Goal: Task Accomplishment & Management: Complete application form

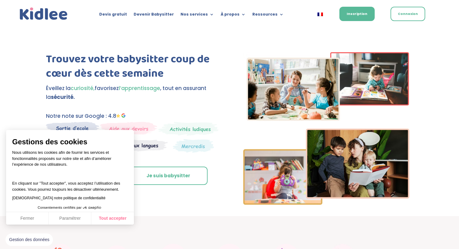
click at [117, 219] on button "Tout accepter" at bounding box center [112, 218] width 43 height 13
checkbox input "true"
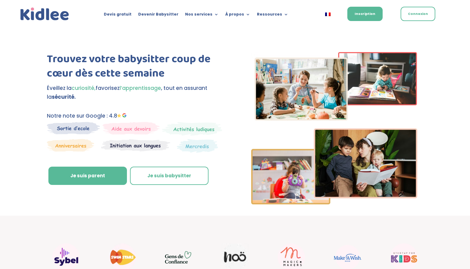
drag, startPoint x: 220, startPoint y: 198, endPoint x: 220, endPoint y: 192, distance: 6.1
click at [220, 192] on div "Trouvez votre babysitter coup de cœur dès cette semaine Éveillez la curiosité, …" at bounding box center [235, 130] width 376 height 172
click at [25, 158] on div "Trouvez votre babysitter coup de cœur dès cette semaine Éveillez la curiosité, …" at bounding box center [235, 121] width 470 height 188
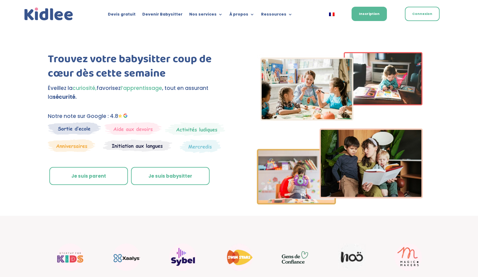
click at [91, 179] on link "Je suis parent" at bounding box center [88, 176] width 79 height 18
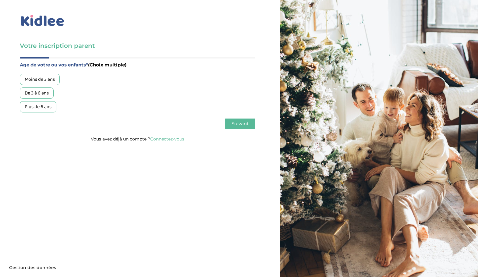
click at [43, 91] on div "De 3 à 6 ans" at bounding box center [37, 92] width 34 height 11
click at [240, 135] on div "Age de votre ou vos enfants* (Choix multiple) Moins de 3 ans De 3 à 6 ans Plus …" at bounding box center [138, 96] width 236 height 78
click at [240, 129] on div "Age de votre ou vos enfants* (Choix multiple) Moins de 3 ans De 3 à 6 ans Plus …" at bounding box center [138, 96] width 236 height 78
click at [240, 124] on span "Suivant" at bounding box center [240, 124] width 17 height 6
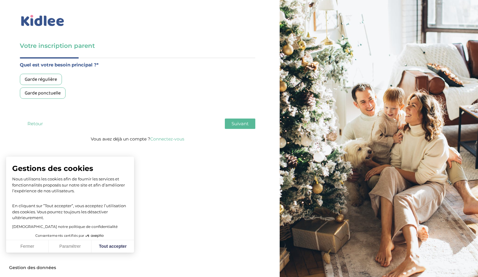
click at [32, 80] on div "Garde régulière" at bounding box center [41, 79] width 42 height 11
click at [26, 243] on button "Fermer" at bounding box center [27, 246] width 43 height 13
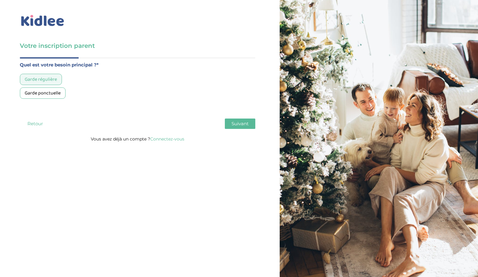
click at [246, 123] on span "Suivant" at bounding box center [240, 124] width 17 height 6
click at [48, 78] on div "Moins de 30h/mois" at bounding box center [44, 79] width 48 height 11
click at [241, 125] on span "Suivant" at bounding box center [240, 124] width 17 height 6
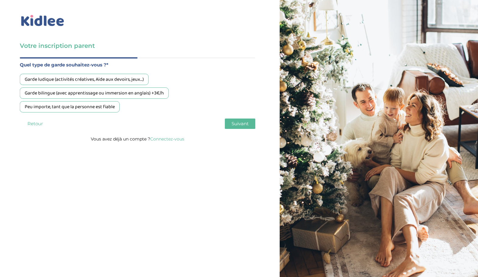
click at [116, 81] on div "Garde ludique (activités créatives, Aide aux devoirs, jeux…)" at bounding box center [84, 79] width 129 height 11
click at [239, 124] on span "Suivant" at bounding box center [240, 124] width 17 height 6
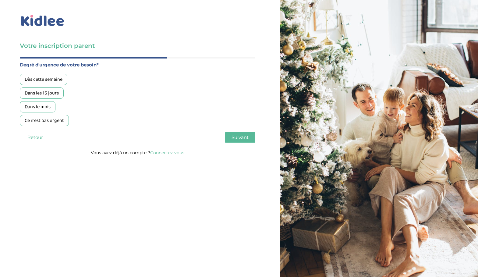
click at [48, 96] on div "Dans les 15 jours" at bounding box center [42, 92] width 44 height 11
click at [228, 137] on button "Suivant" at bounding box center [240, 137] width 30 height 10
click at [58, 79] on div "Oui, via une agence" at bounding box center [45, 79] width 50 height 11
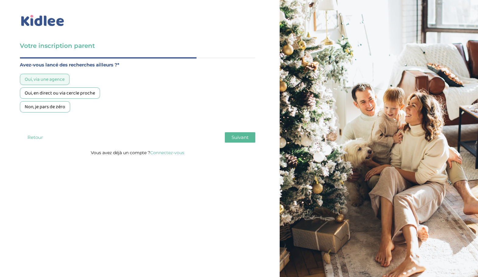
click at [243, 140] on button "Suivant" at bounding box center [240, 137] width 30 height 10
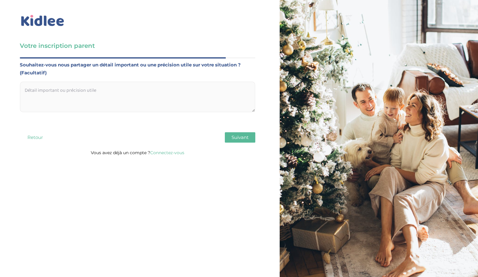
click at [218, 103] on textarea at bounding box center [138, 97] width 236 height 30
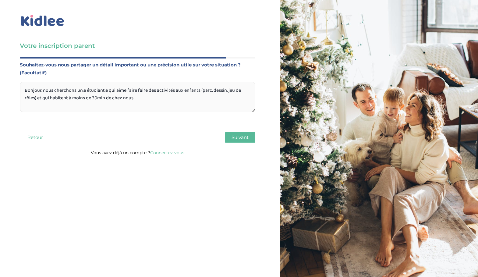
type textarea "Bonjour, nous cherchons un.e étudiant.e qui aime faire faire des activités aux …"
click at [237, 137] on span "Suivant" at bounding box center [240, 137] width 17 height 6
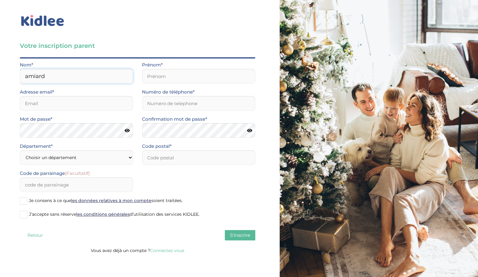
type input "amiard"
type input "julien"
type input "jamiard@yahoo.fr"
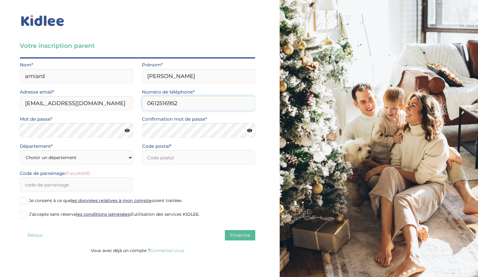
type input "0612516952"
select select "75"
click at [161, 161] on input "number" at bounding box center [198, 157] width 113 height 15
type input "6"
type input "75018"
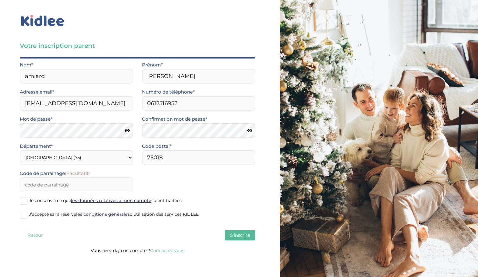
click at [25, 217] on span at bounding box center [24, 215] width 8 height 8
click at [0, 0] on input "J’accepte sans réserve les conditions générales d’utilisation des services KIDL…" at bounding box center [0, 0] width 0 height 0
click at [236, 235] on span "S'inscrire" at bounding box center [240, 235] width 20 height 6
click at [83, 185] on input "Code de parrainage (Facultatif)" at bounding box center [76, 184] width 113 height 15
click at [25, 199] on span at bounding box center [24, 201] width 8 height 8
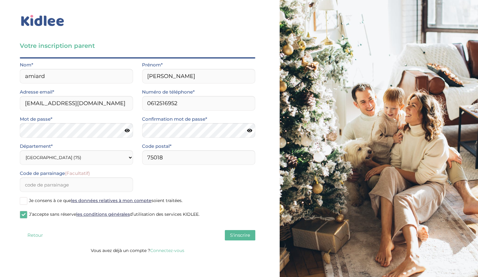
click at [0, 0] on input "Je consens à ce que les données relatives à mon compte soient traitées." at bounding box center [0, 0] width 0 height 0
click at [239, 236] on span "S'inscrire" at bounding box center [240, 235] width 20 height 6
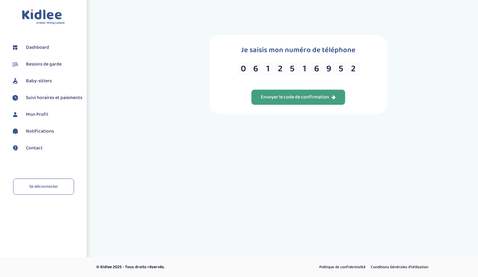
click at [282, 101] on div "Envoyer le code de confirmation" at bounding box center [298, 97] width 75 height 7
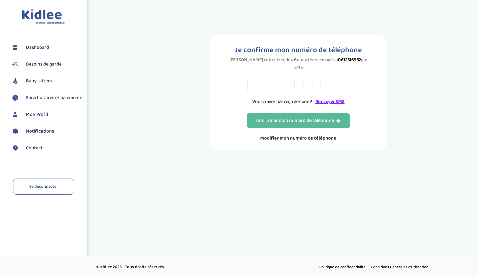
click at [260, 80] on div at bounding box center [298, 84] width 102 height 11
click at [259, 80] on div at bounding box center [298, 84] width 102 height 11
click at [252, 80] on input "text" at bounding box center [252, 84] width 11 height 11
type input "w"
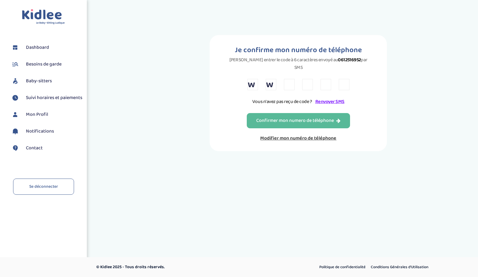
type input "l"
type input "H"
type input "R"
type input "C"
click at [254, 81] on input "w" at bounding box center [252, 84] width 11 height 11
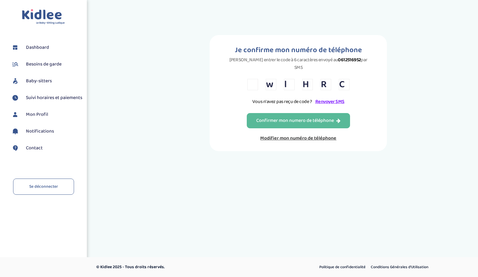
type input "W"
click at [293, 79] on input "l" at bounding box center [289, 84] width 11 height 11
type input "L"
click at [313, 118] on div "Confirmer mon numero de téléphone" at bounding box center [298, 120] width 84 height 7
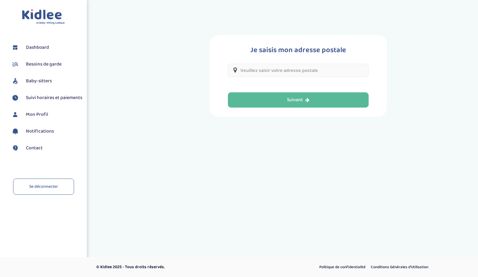
click at [282, 73] on input "text" at bounding box center [298, 70] width 141 height 13
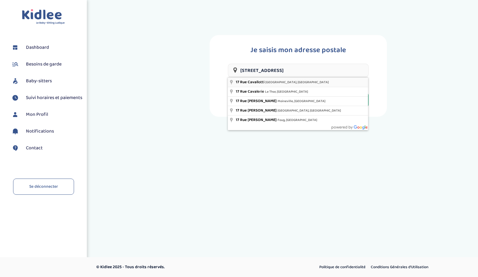
type input "[STREET_ADDRESS]"
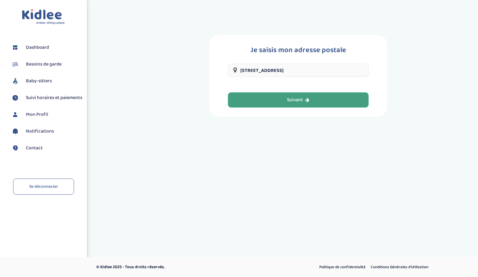
click at [319, 102] on button "Suivant" at bounding box center [298, 99] width 141 height 15
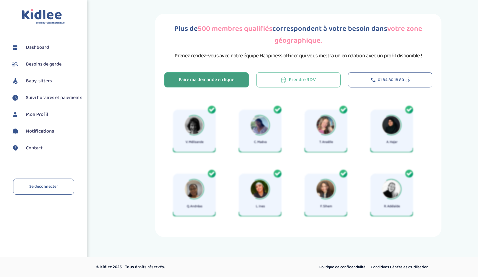
click at [202, 83] on div "Faire ma demande en ligne" at bounding box center [206, 79] width 55 height 7
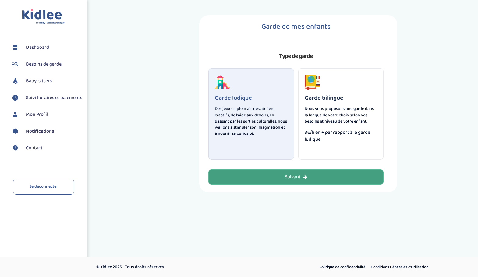
click at [291, 177] on div "Suivant" at bounding box center [296, 177] width 23 height 7
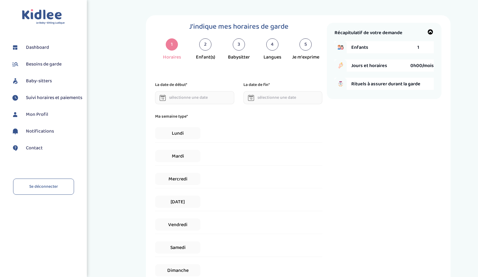
click at [222, 133] on div "Lundi" at bounding box center [238, 133] width 167 height 19
click at [222, 160] on div "Mardi" at bounding box center [238, 156] width 167 height 19
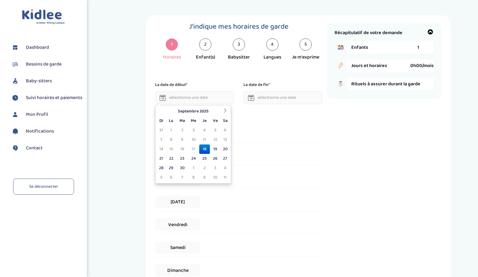
click at [186, 99] on input "text" at bounding box center [194, 97] width 79 height 13
click at [180, 159] on td "23" at bounding box center [182, 158] width 11 height 9
type input "[DATE]"
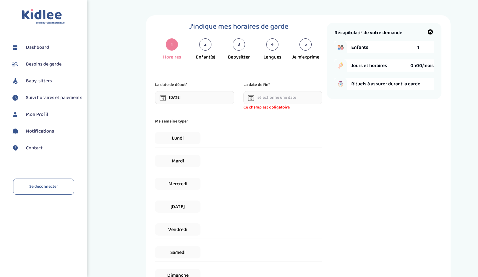
click at [249, 99] on icon at bounding box center [251, 98] width 6 height 6
click at [254, 98] on icon at bounding box center [251, 98] width 6 height 6
click at [266, 98] on input "text" at bounding box center [282, 97] width 79 height 13
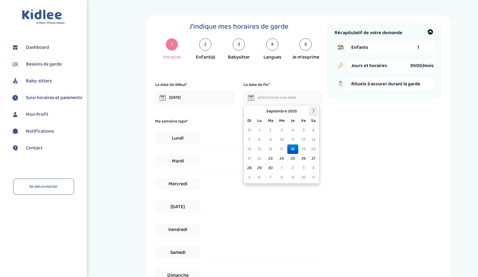
click at [314, 110] on icon at bounding box center [313, 110] width 4 height 4
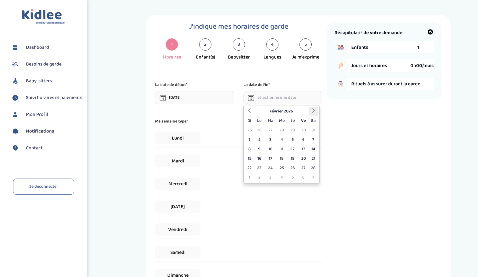
click at [314, 110] on icon at bounding box center [313, 110] width 4 height 4
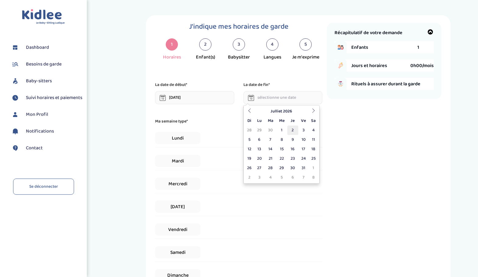
click at [292, 129] on td "2" at bounding box center [292, 130] width 11 height 9
type input "[DATE]"
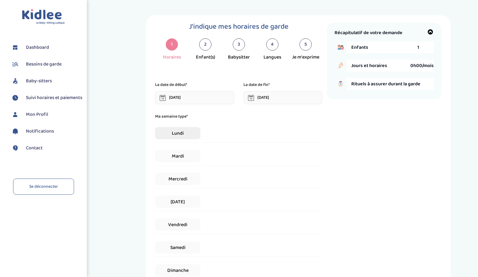
click at [172, 134] on span "Lundi" at bounding box center [177, 133] width 45 height 12
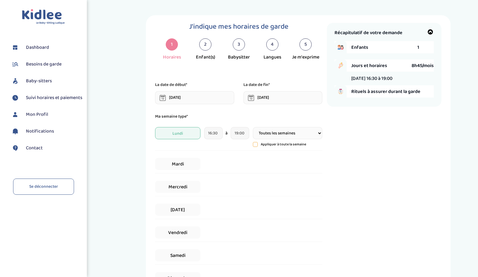
click at [250, 162] on div "Mardi" at bounding box center [238, 164] width 167 height 19
click at [186, 132] on span "Lundi" at bounding box center [177, 133] width 45 height 12
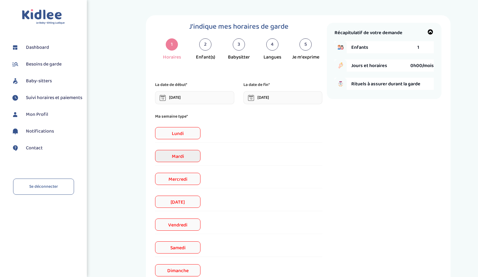
click at [185, 159] on span "Mardi" at bounding box center [177, 156] width 45 height 12
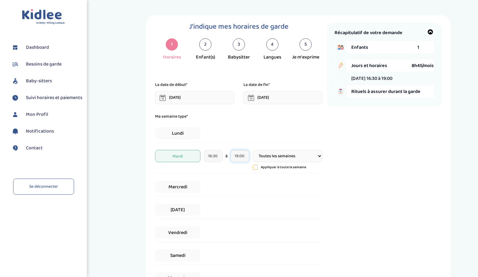
click at [244, 157] on input "19:00" at bounding box center [240, 156] width 19 height 12
type input "19:00"
click at [287, 139] on div "Lundi" at bounding box center [238, 133] width 167 height 19
click at [187, 209] on span "[DATE]" at bounding box center [177, 210] width 45 height 12
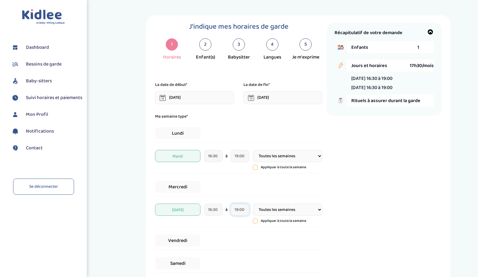
click at [244, 210] on input "19:00" at bounding box center [240, 210] width 19 height 12
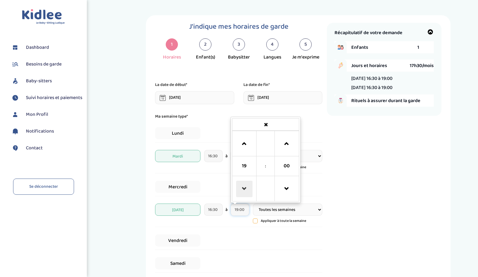
click at [241, 190] on span at bounding box center [244, 189] width 16 height 16
click at [291, 139] on span at bounding box center [286, 144] width 16 height 16
type input "18:30"
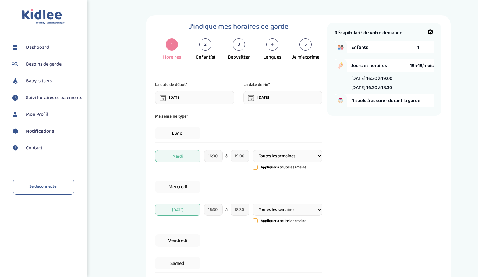
click at [379, 200] on div "Récapitulatif de votre demande Enfants 1 Jours et horaires 15h45/mois [DATE] 16…" at bounding box center [384, 187] width 115 height 328
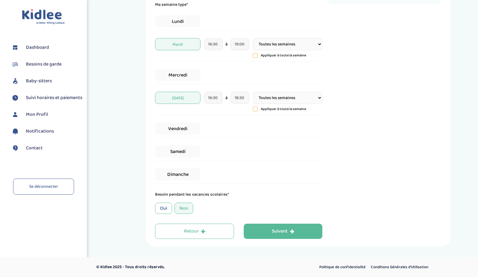
scroll to position [112, 0]
click at [186, 210] on div "Non" at bounding box center [184, 208] width 19 height 11
click at [165, 208] on div "Oui" at bounding box center [163, 208] width 17 height 11
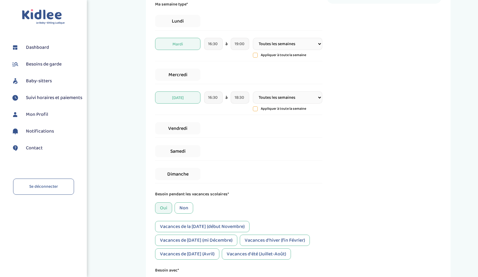
click at [182, 210] on div "Non" at bounding box center [184, 207] width 19 height 11
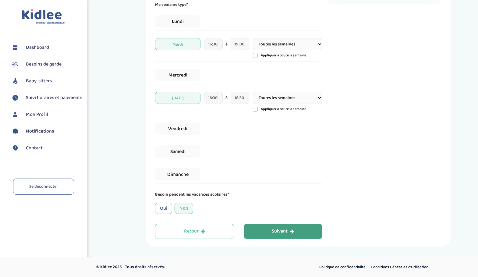
click at [280, 235] on div "Suivant" at bounding box center [283, 231] width 23 height 7
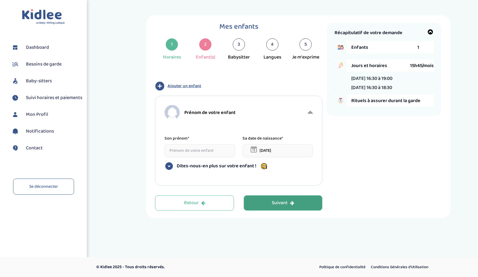
scroll to position [0, 0]
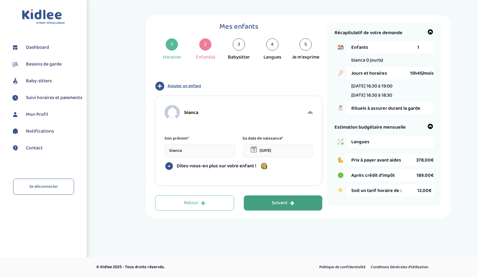
type input "bianca"
click at [254, 149] on icon at bounding box center [254, 149] width 6 height 6
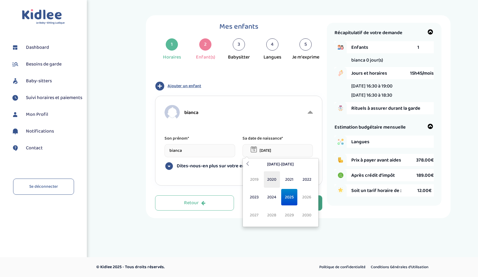
click at [269, 179] on span "2020" at bounding box center [272, 179] width 16 height 16
click at [273, 178] on span "Fév" at bounding box center [272, 179] width 16 height 16
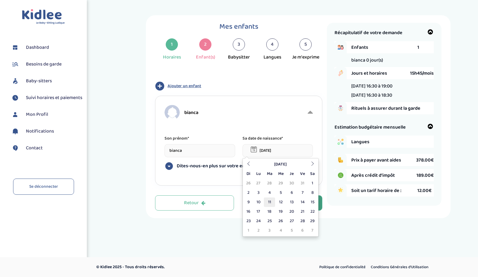
click at [270, 200] on td "11" at bounding box center [269, 201] width 11 height 9
type input "[DATE]"
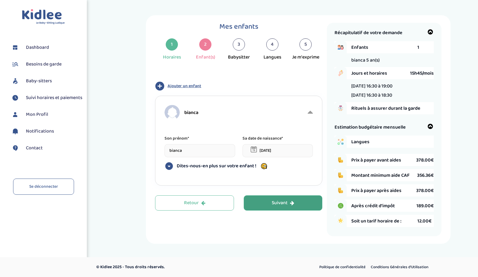
click at [169, 166] on icon at bounding box center [169, 165] width 9 height 9
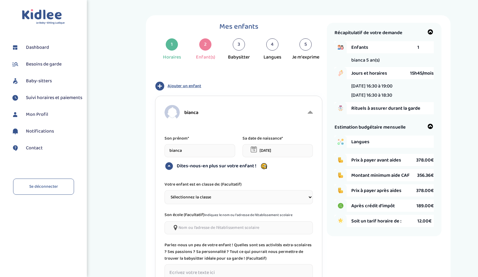
select select "3"
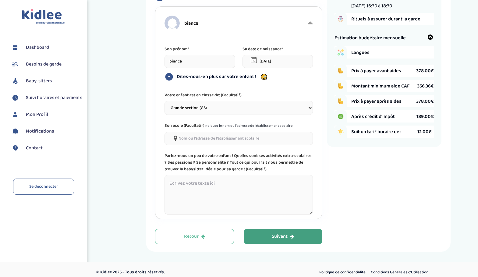
scroll to position [89, 0]
type input"] "ecole forest"
click at [218, 178] on textarea at bounding box center [239, 195] width 148 height 40
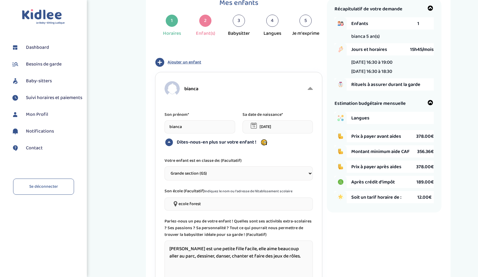
scroll to position [16, 0]
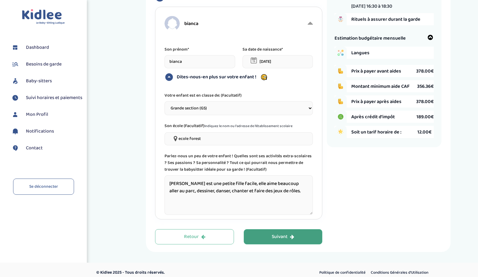
type textarea "[PERSON_NAME] est une petite fille facile, elle aime beaucoup aller au parc, de…"
click at [279, 236] on button "Suivant" at bounding box center [283, 236] width 79 height 15
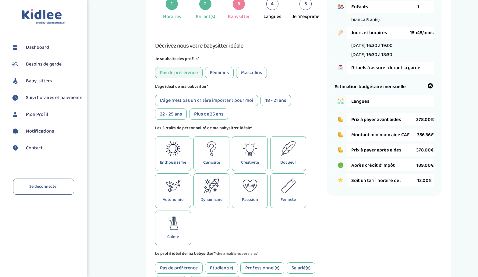
scroll to position [23, 0]
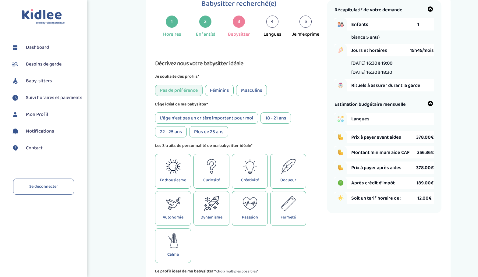
click at [278, 120] on div "18 - 21 ans" at bounding box center [276, 117] width 30 height 11
click at [164, 133] on div "22 - 25 ans" at bounding box center [171, 131] width 32 height 11
click at [279, 118] on div "18 - 21 ans" at bounding box center [276, 117] width 30 height 11
click at [179, 131] on div "22 - 25 ans" at bounding box center [171, 131] width 32 height 11
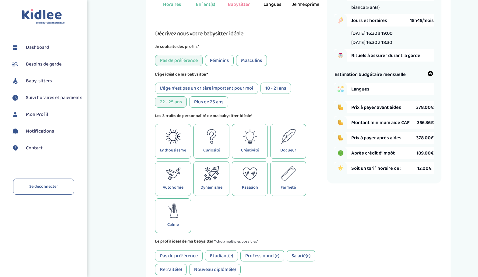
scroll to position [53, 0]
click at [178, 139] on icon at bounding box center [173, 136] width 15 height 15
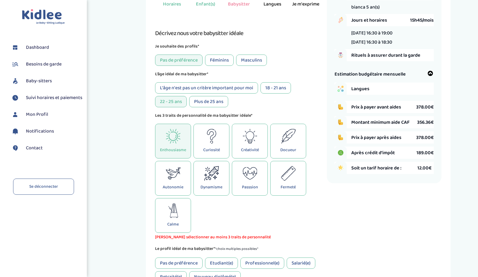
click at [256, 139] on icon at bounding box center [250, 136] width 15 height 15
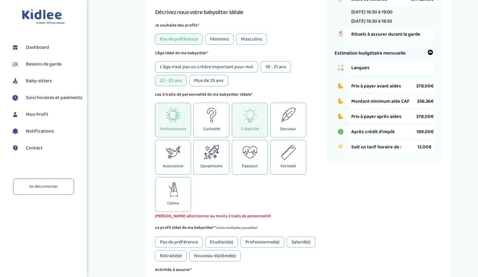
scroll to position [89, 0]
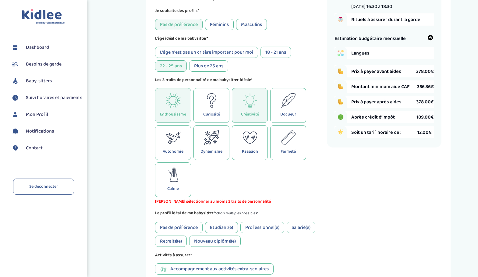
click at [300, 106] on div "Docueur" at bounding box center [288, 105] width 36 height 35
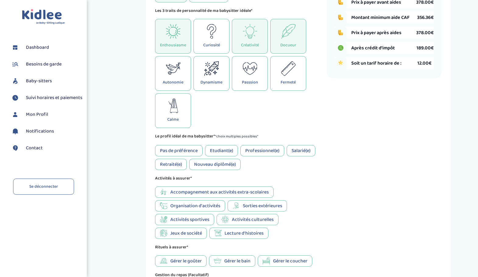
scroll to position [181, 0]
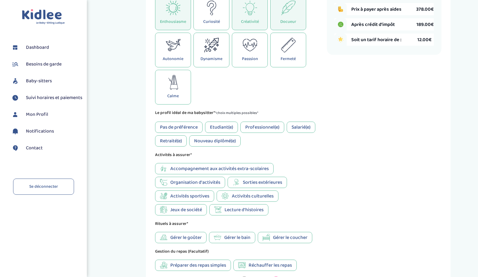
click at [218, 126] on div "Etudiant(e)" at bounding box center [221, 127] width 33 height 11
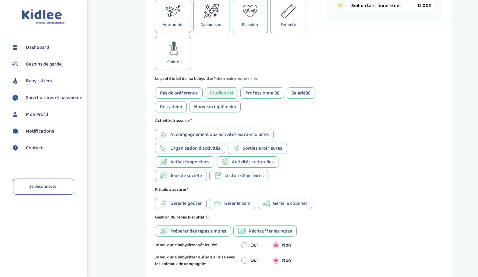
scroll to position [229, 0]
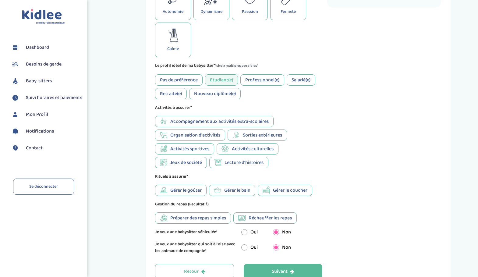
click at [192, 122] on span "Accompagnement aux activités extra-scolaires" at bounding box center [219, 122] width 98 height 8
click at [200, 133] on span "Organisation d'activités" at bounding box center [195, 135] width 50 height 8
click at [272, 135] on span "Sorties extérieures" at bounding box center [262, 135] width 39 height 8
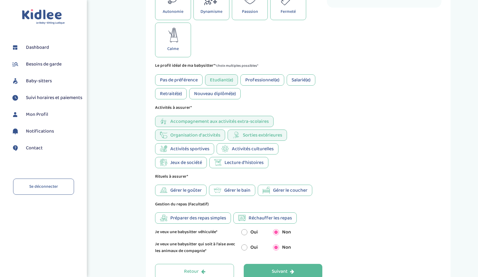
click at [243, 163] on span "Lecture d'histoires" at bounding box center [244, 163] width 39 height 8
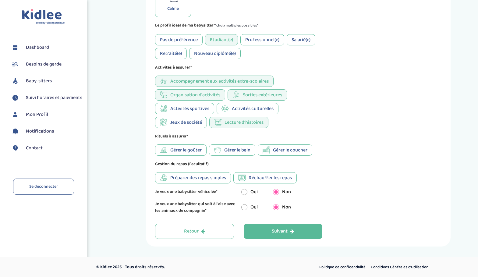
scroll to position [269, 0]
click at [191, 148] on span "Gérer le goûter" at bounding box center [185, 150] width 31 height 8
click at [283, 235] on div "Suivant" at bounding box center [283, 231] width 23 height 7
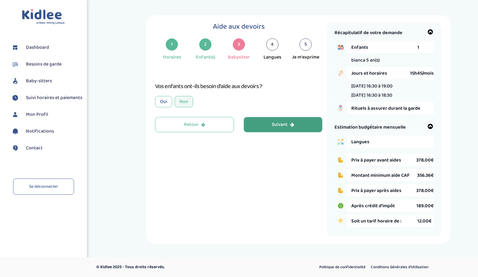
scroll to position [0, 0]
click at [289, 124] on div "Suivant" at bounding box center [283, 124] width 23 height 7
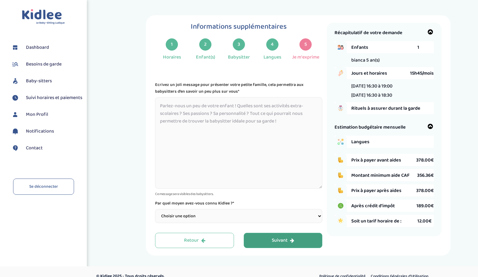
click at [249, 108] on textarea at bounding box center [238, 142] width 167 height 91
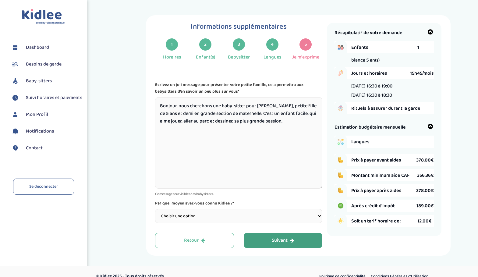
click at [224, 121] on textarea "Bonjour, nous cherchons une baby-sitter pour [PERSON_NAME], petite fille de 5 a…" at bounding box center [238, 142] width 167 height 91
click at [282, 122] on textarea "Bonjour, nous cherchons une baby-sitter pour [PERSON_NAME], petite fille de 5 a…" at bounding box center [238, 142] width 167 height 91
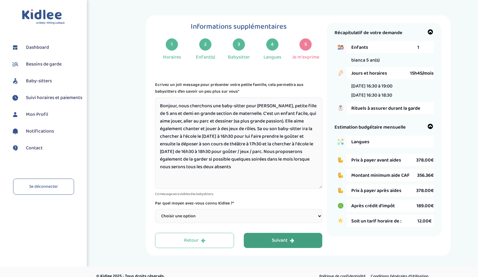
type textarea "Bonjour, nous cherchons une baby-sitter pour [PERSON_NAME], petite fille de 5 a…"
select select "1"
click at [263, 165] on textarea "Bonjour, nous cherchons une baby-sitter pour [PERSON_NAME], petite fille de 5 a…" at bounding box center [238, 142] width 167 height 91
drag, startPoint x: 232, startPoint y: 159, endPoint x: 214, endPoint y: 160, distance: 18.0
click at [214, 160] on textarea "Bonjour, nous cherchons une baby-sitter pour [PERSON_NAME], petite fille de 5 a…" at bounding box center [238, 142] width 167 height 91
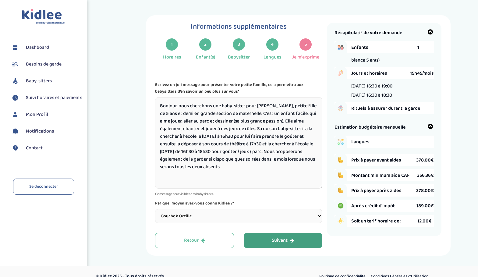
click at [246, 178] on textarea "Bonjour, nous cherchons une baby-sitter pour [PERSON_NAME], petite fille de 5 a…" at bounding box center [238, 142] width 167 height 91
type textarea "Bonjour, nous cherchons une baby-sitter pour [PERSON_NAME], petite fille de 5 a…"
click at [281, 239] on button "Suivant" at bounding box center [283, 240] width 79 height 15
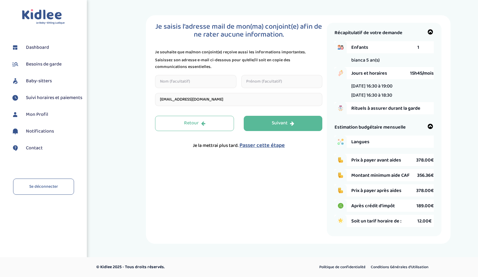
type input "[EMAIL_ADDRESS][DOMAIN_NAME]"
click at [193, 82] on input "text" at bounding box center [195, 81] width 81 height 13
type input "anzolin"
type input "[PERSON_NAME]"
click at [299, 121] on button "Suivant" at bounding box center [283, 123] width 79 height 15
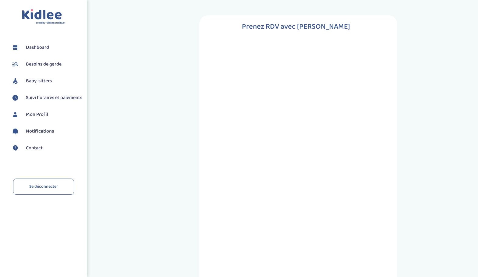
click at [37, 48] on span "Dashboard" at bounding box center [37, 47] width 23 height 7
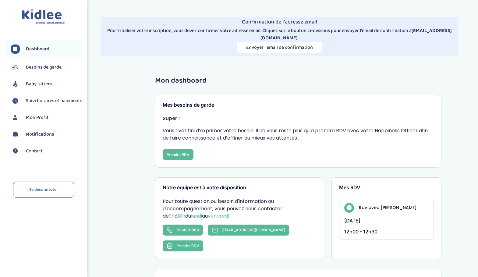
click at [282, 0] on div "Toggle navigation FAQ Amiard [PERSON_NAME] Besoins de garde Baby-sitters Suivi …" at bounding box center [239, 245] width 478 height 490
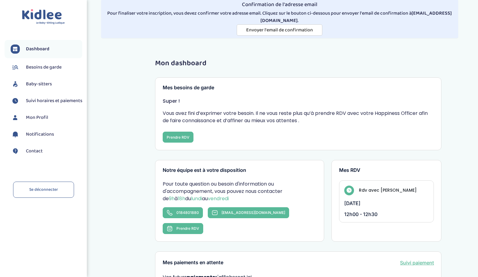
scroll to position [24, 0]
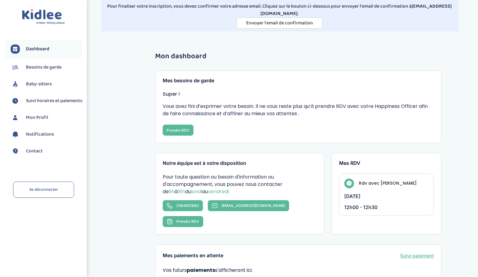
click at [40, 66] on span "Besoins de garde" at bounding box center [44, 67] width 36 height 7
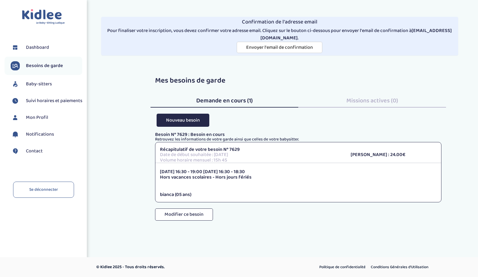
click at [229, 169] on p "[DATE] 16:30 - 19:00 [DATE] 16:30 - 18:30" at bounding box center [298, 171] width 277 height 5
click at [270, 44] on span "Envoyer l'email de confirmation" at bounding box center [279, 48] width 67 height 8
